Goal: Task Accomplishment & Management: Manage account settings

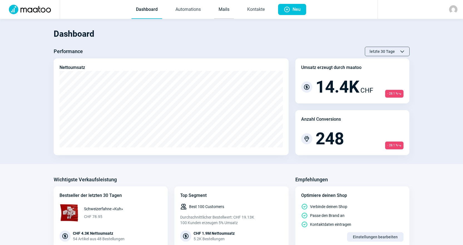
click at [216, 13] on link "Mails" at bounding box center [224, 10] width 20 height 18
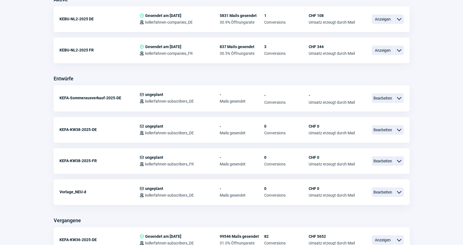
scroll to position [167, 0]
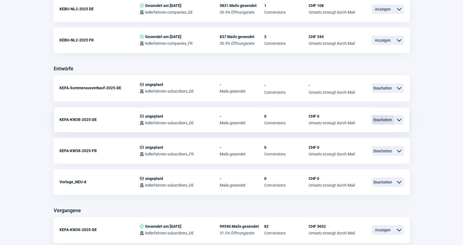
click at [381, 116] on span "Bearbeiten" at bounding box center [383, 119] width 22 height 9
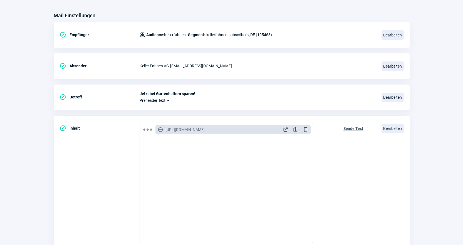
scroll to position [60, 0]
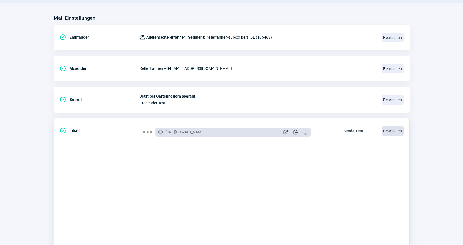
click at [388, 133] on span "Bearbeiten" at bounding box center [393, 130] width 22 height 9
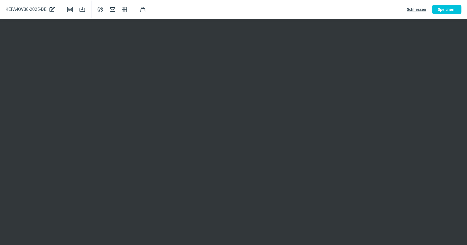
click at [416, 14] on span "Schliessen" at bounding box center [416, 9] width 19 height 9
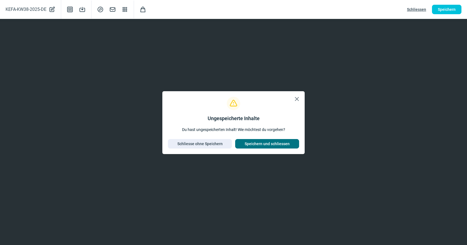
click at [249, 142] on span "Speichern und schliessen" at bounding box center [267, 143] width 45 height 9
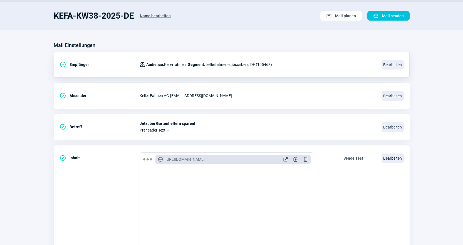
scroll to position [0, 0]
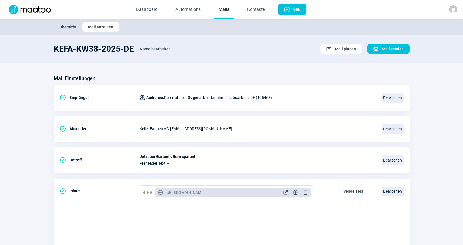
click at [221, 14] on link "Mails" at bounding box center [224, 10] width 20 height 18
